Goal: Task Accomplishment & Management: Use online tool/utility

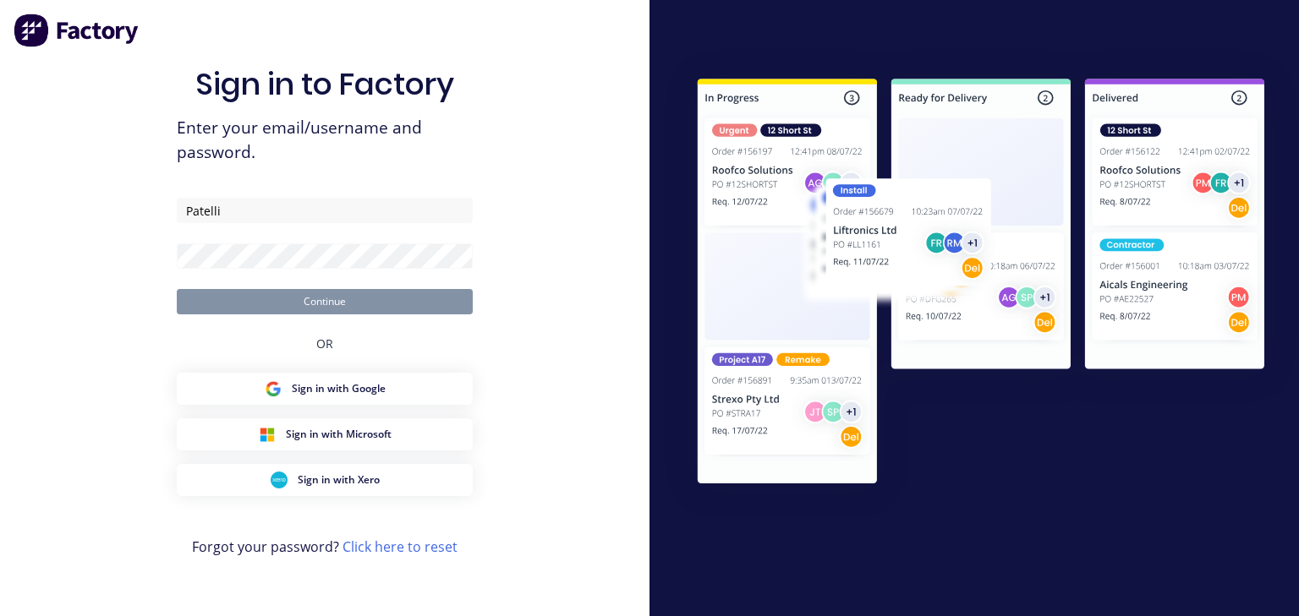
click at [369, 306] on button "Continue" at bounding box center [325, 301] width 296 height 25
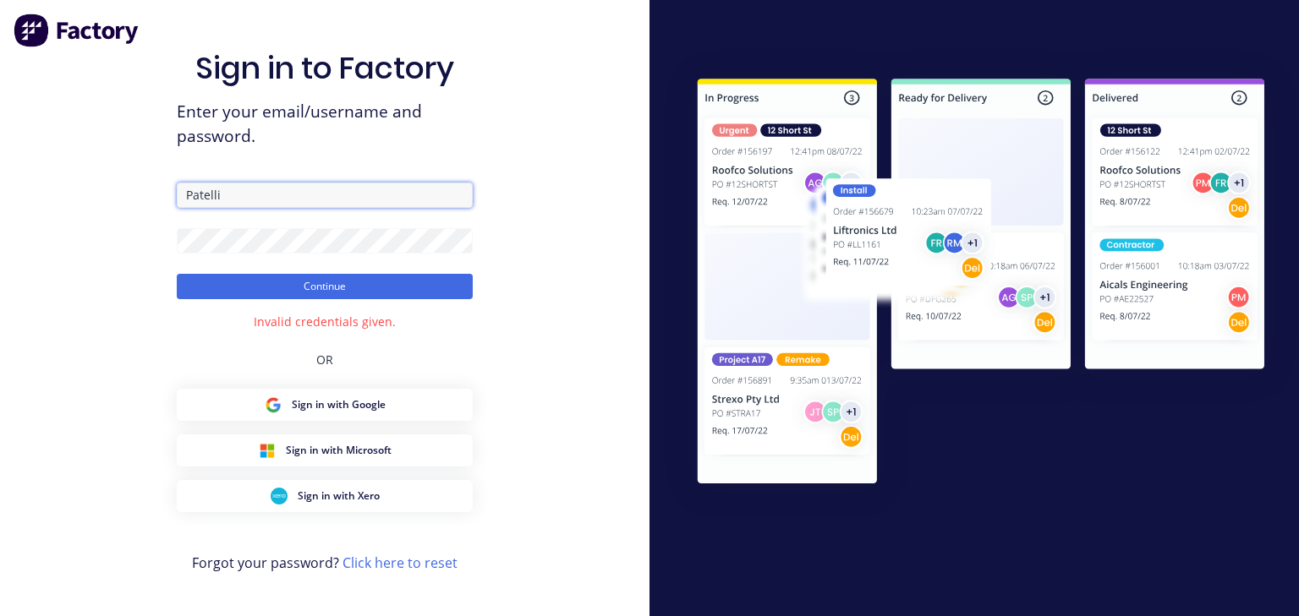
click at [303, 195] on input "Patelli" at bounding box center [325, 195] width 296 height 25
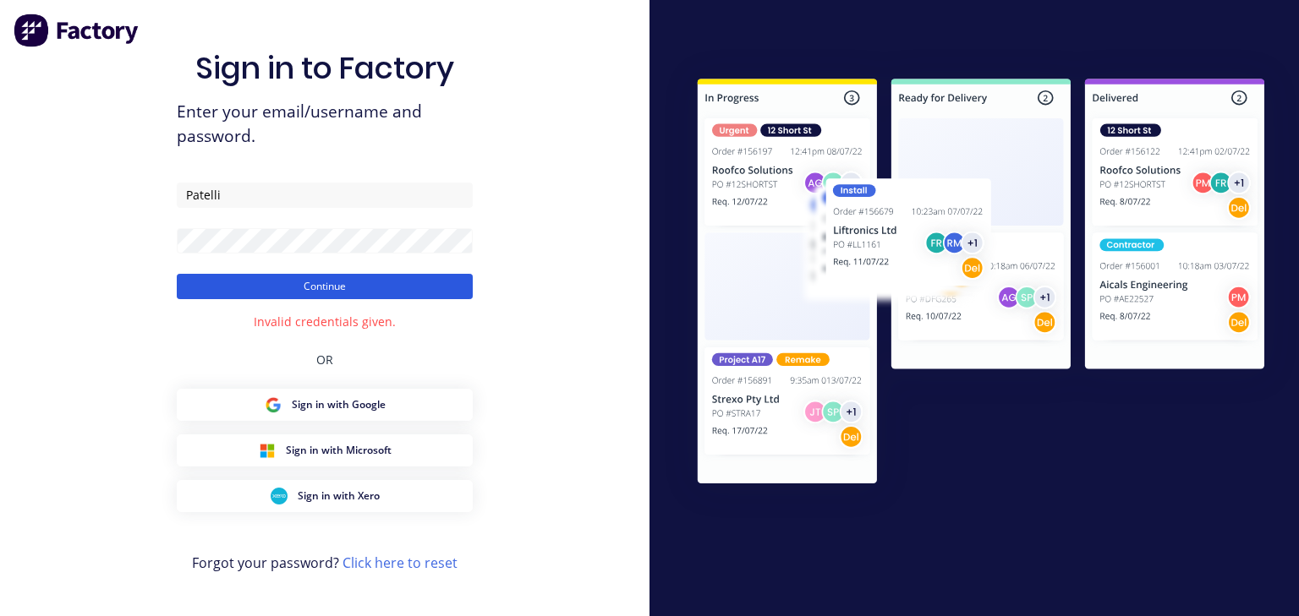
click at [303, 291] on button "Continue" at bounding box center [325, 286] width 296 height 25
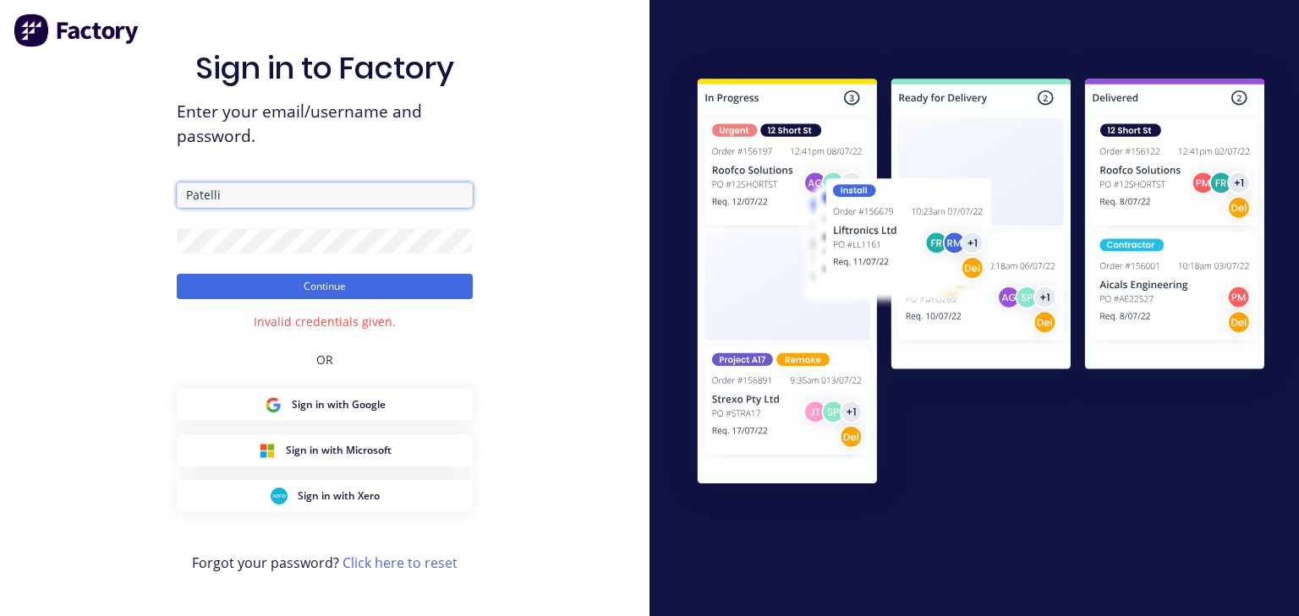
click at [252, 205] on input "Patelli" at bounding box center [325, 195] width 296 height 25
click at [241, 205] on input "Patelli" at bounding box center [325, 195] width 296 height 25
click at [254, 201] on input "Patelli" at bounding box center [325, 195] width 296 height 25
type input "[EMAIL_ADDRESS][DOMAIN_NAME]"
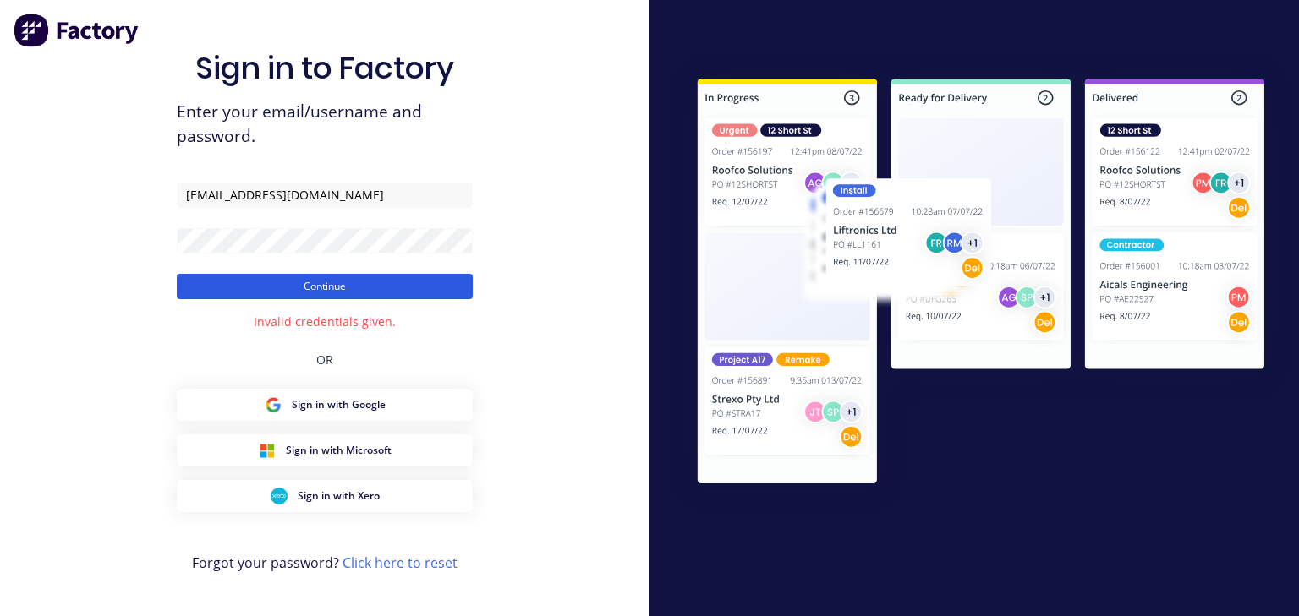
click at [232, 286] on button "Continue" at bounding box center [325, 286] width 296 height 25
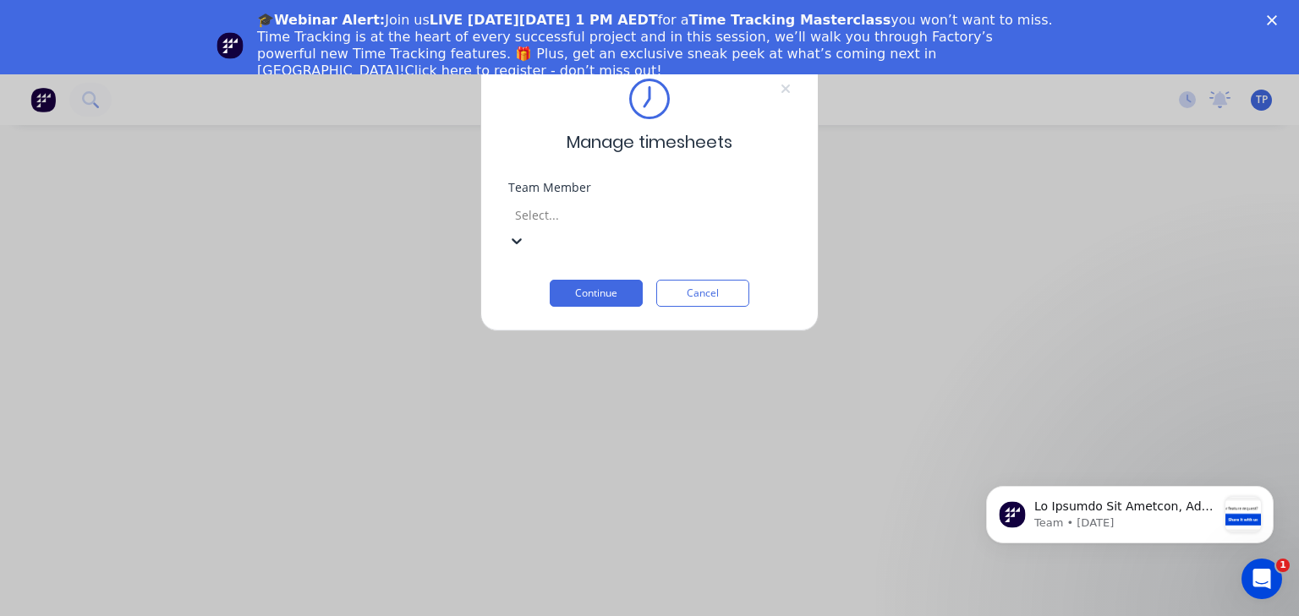
click at [714, 214] on div at bounding box center [634, 215] width 243 height 21
click at [608, 280] on button "Continue" at bounding box center [596, 293] width 93 height 27
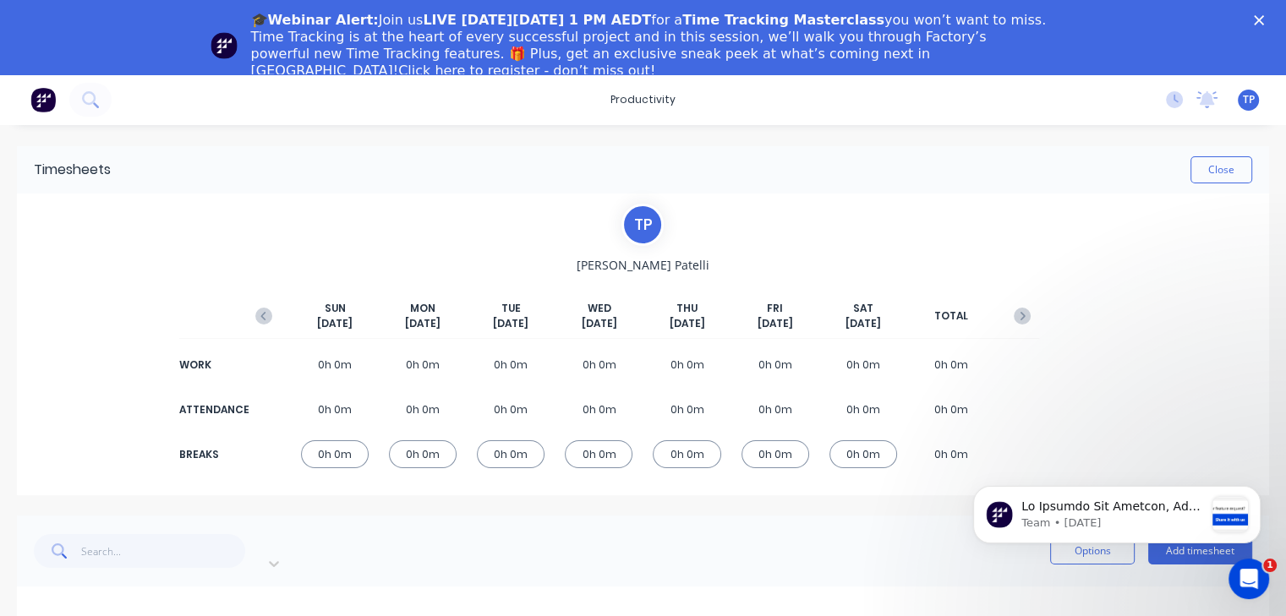
click at [1264, 21] on icon "Close" at bounding box center [1259, 20] width 10 height 10
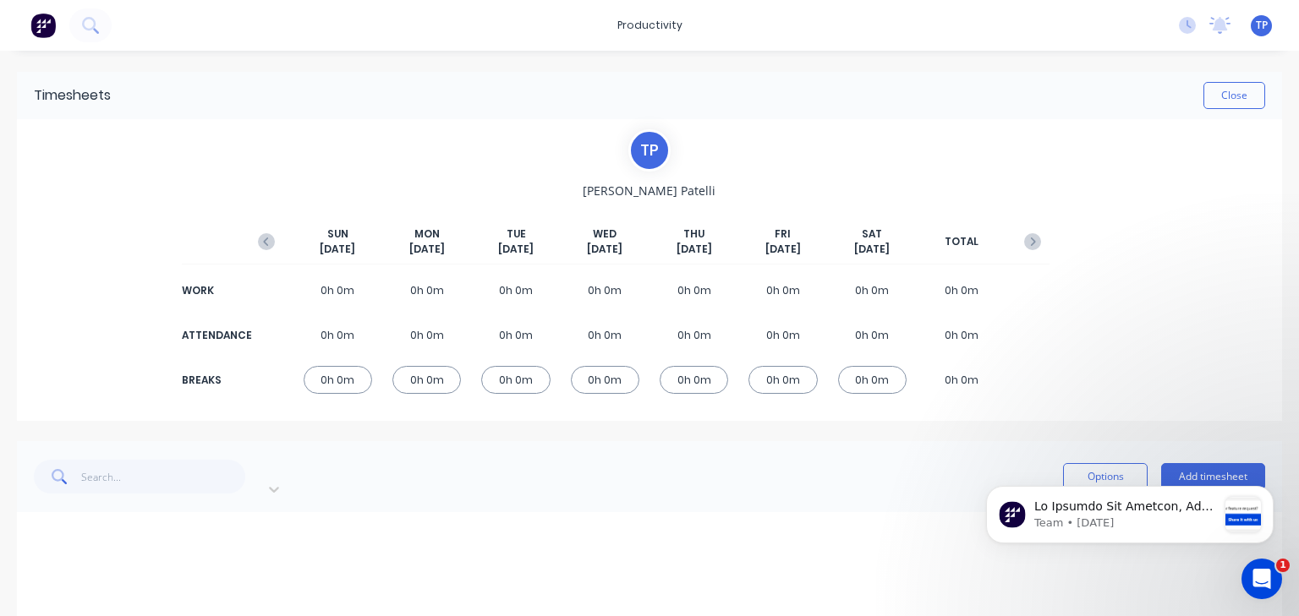
click at [420, 380] on div "0h 0m" at bounding box center [426, 380] width 68 height 28
click at [1267, 490] on icon "Dismiss notification" at bounding box center [1268, 491] width 6 height 6
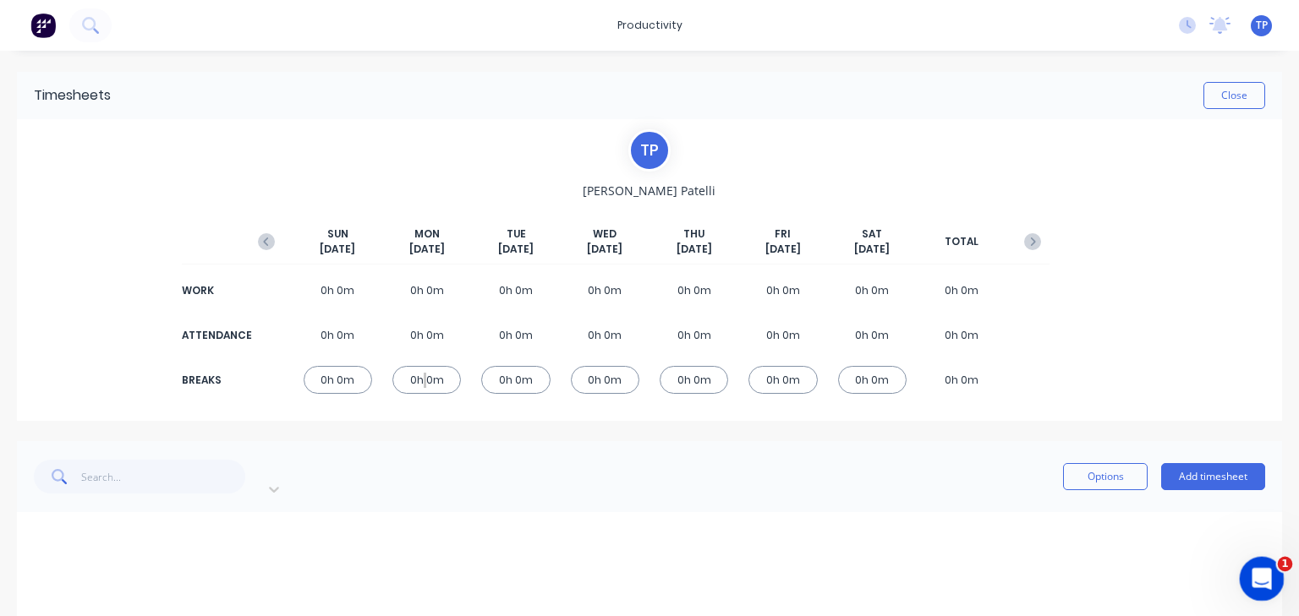
click at [1267, 579] on icon "Open Intercom Messenger" at bounding box center [1259, 577] width 28 height 28
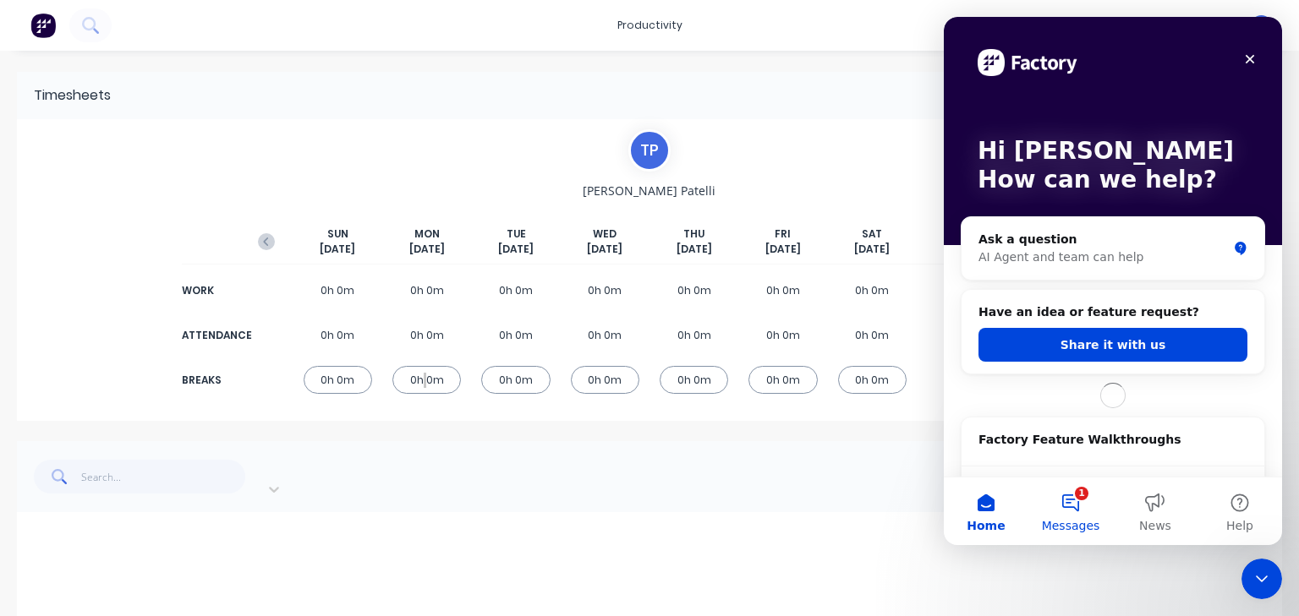
click at [1081, 505] on button "1 Messages" at bounding box center [1070, 512] width 85 height 68
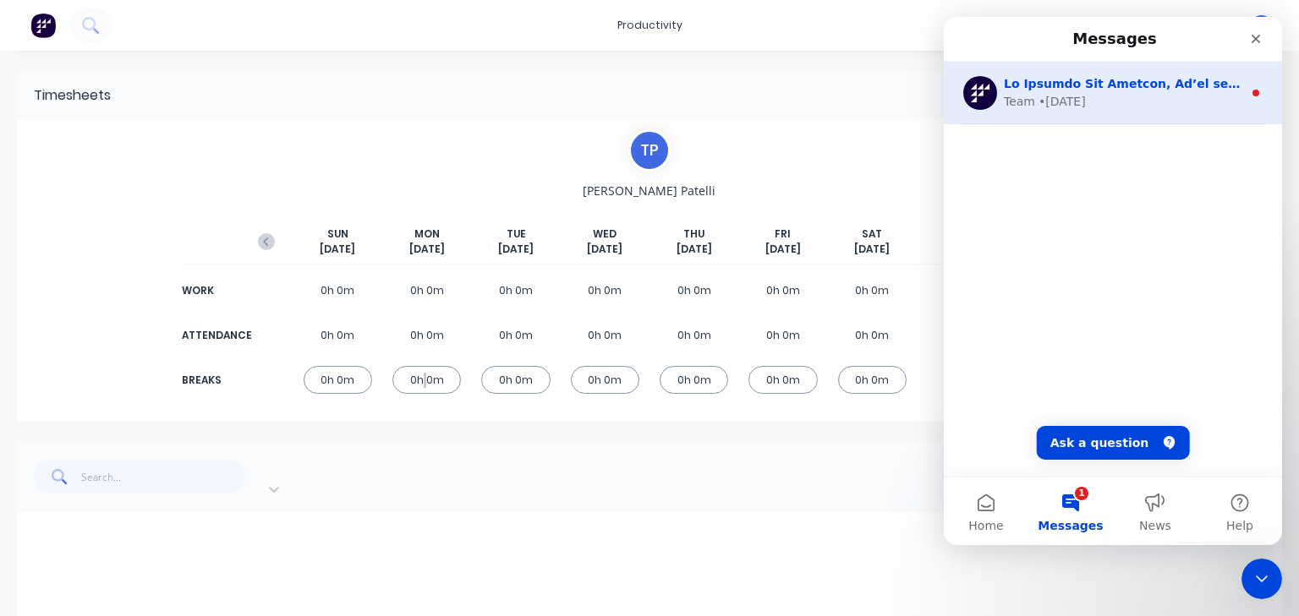
click at [1163, 97] on div "Team • [DATE]" at bounding box center [1123, 102] width 238 height 18
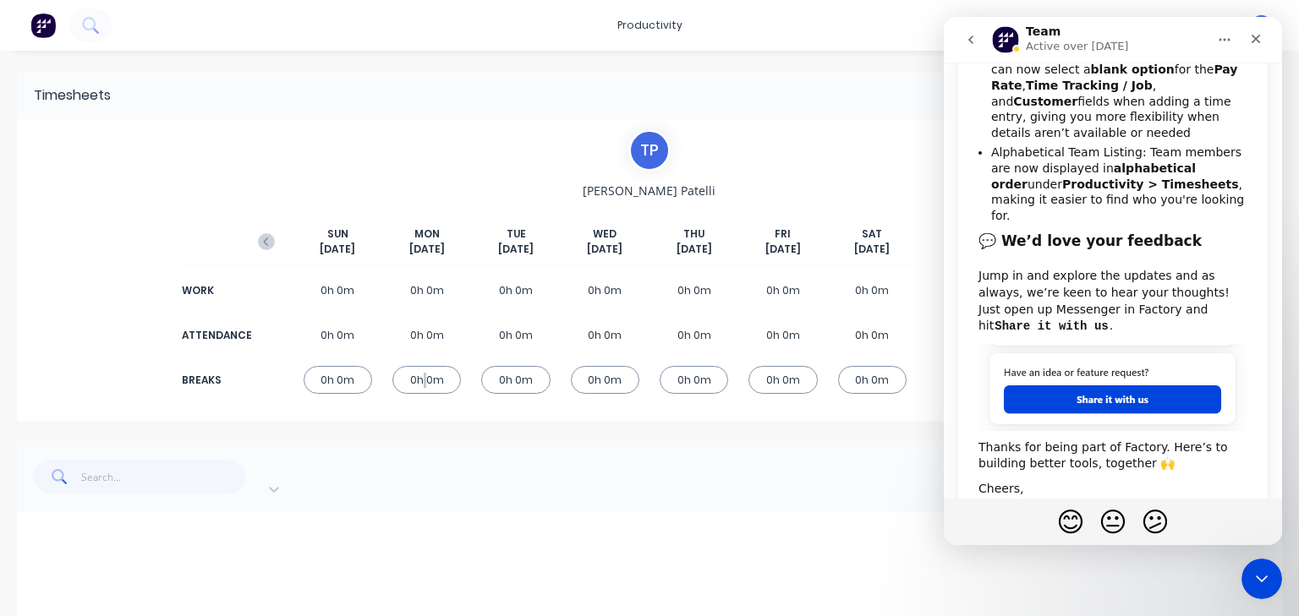
scroll to position [631, 0]
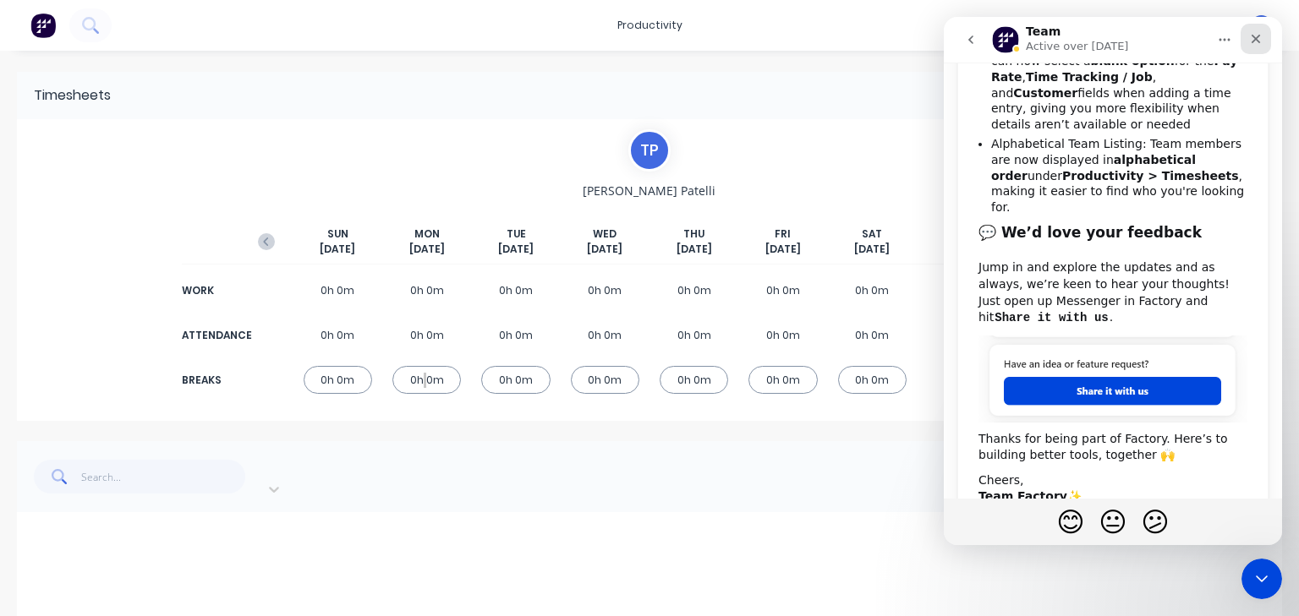
click at [1244, 47] on div "Close" at bounding box center [1255, 39] width 30 height 30
